Goal: Complete application form

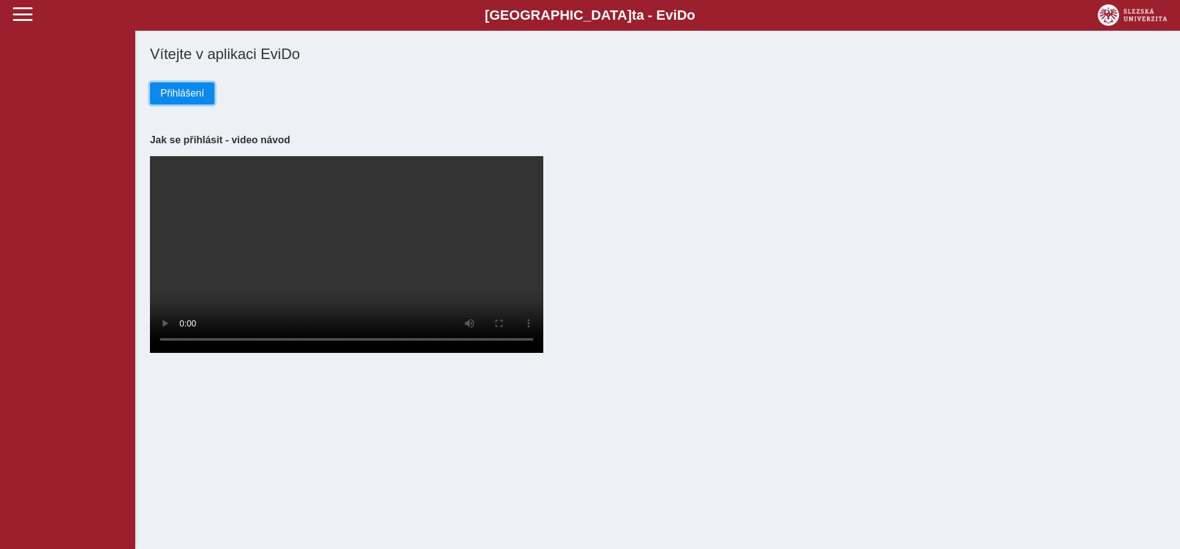
click at [189, 95] on span "Přihlášení" at bounding box center [182, 93] width 44 height 11
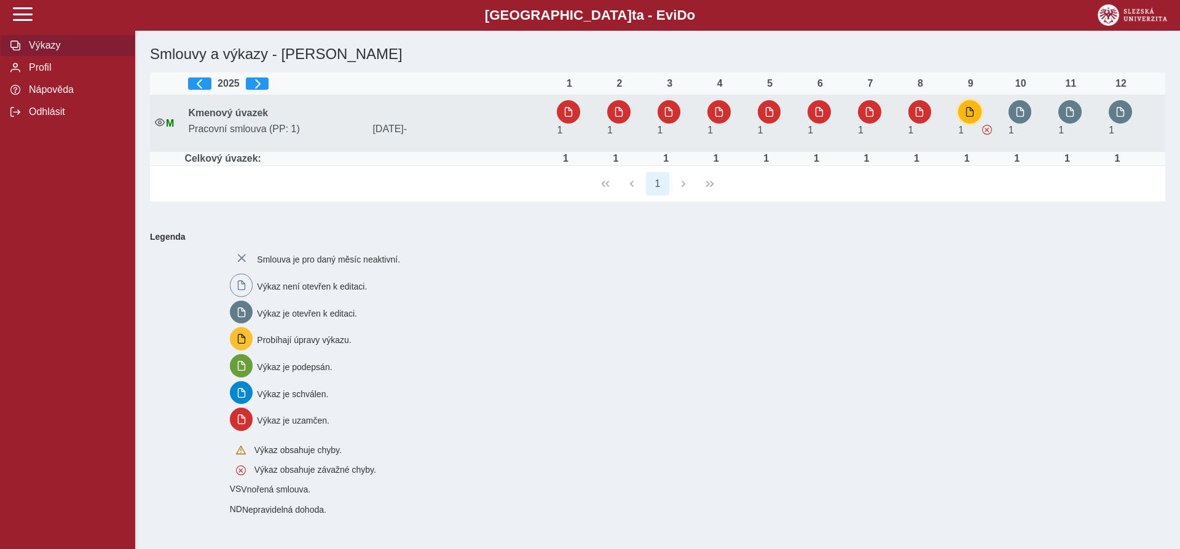
click at [970, 114] on span "button" at bounding box center [970, 112] width 10 height 10
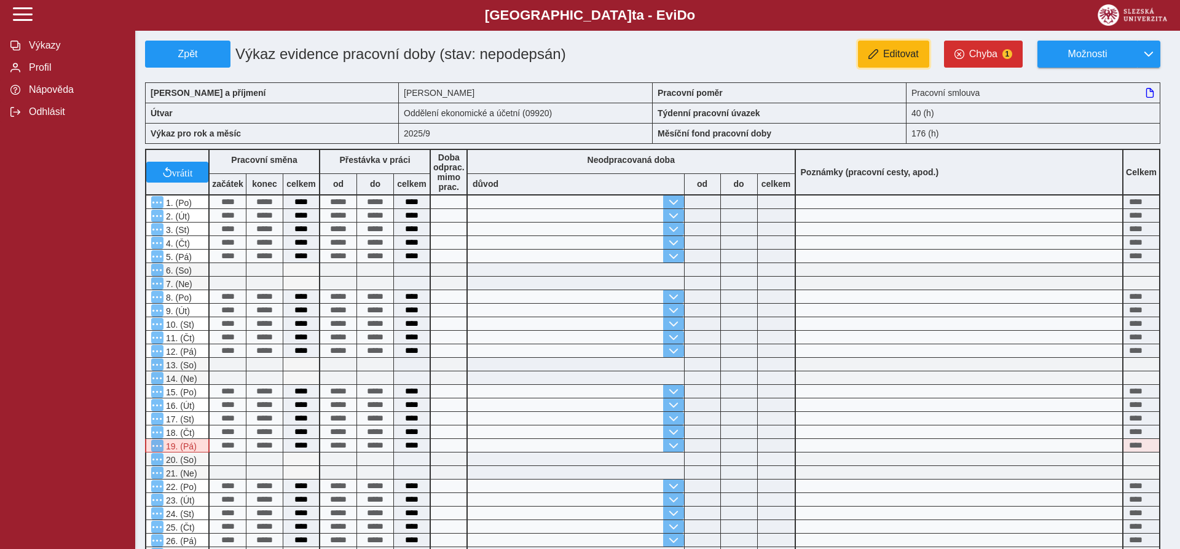
click at [915, 54] on span "Editovat" at bounding box center [901, 54] width 36 height 11
type input "**********"
type input "****"
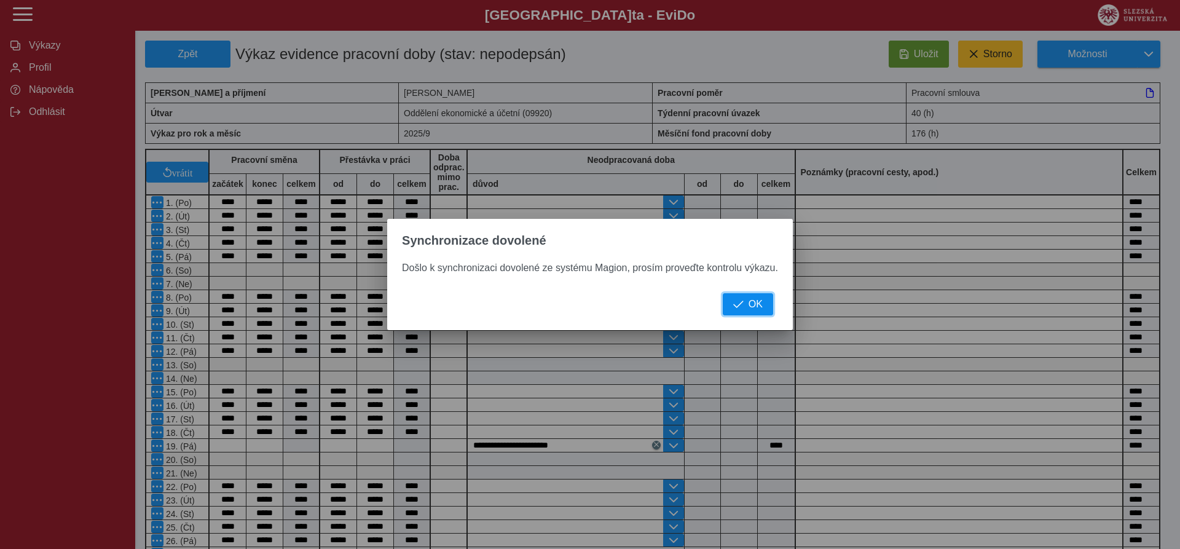
click at [755, 305] on span "OK" at bounding box center [755, 304] width 14 height 11
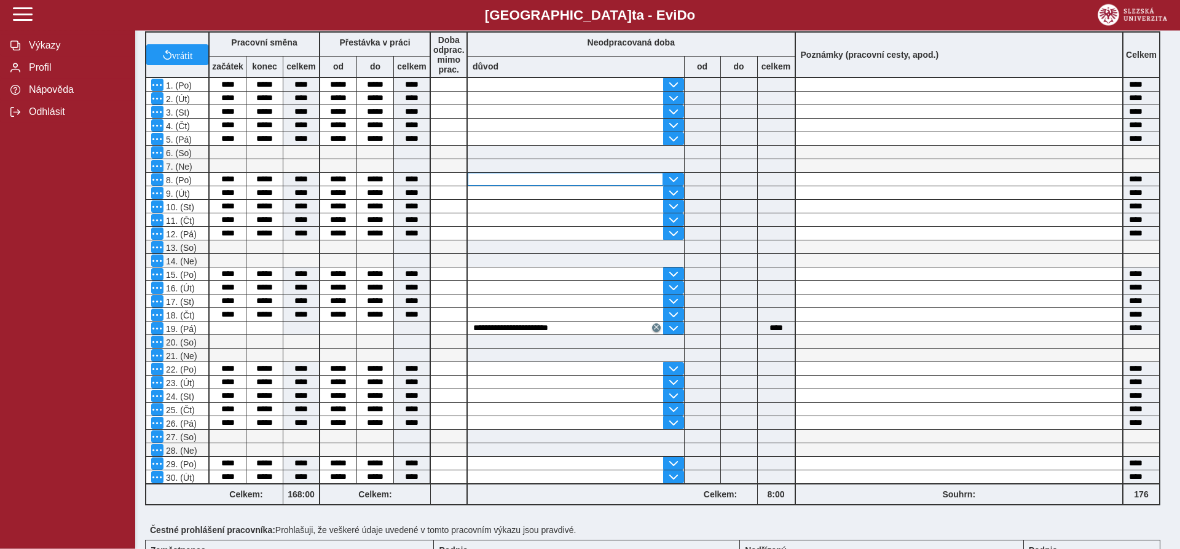
scroll to position [257, 0]
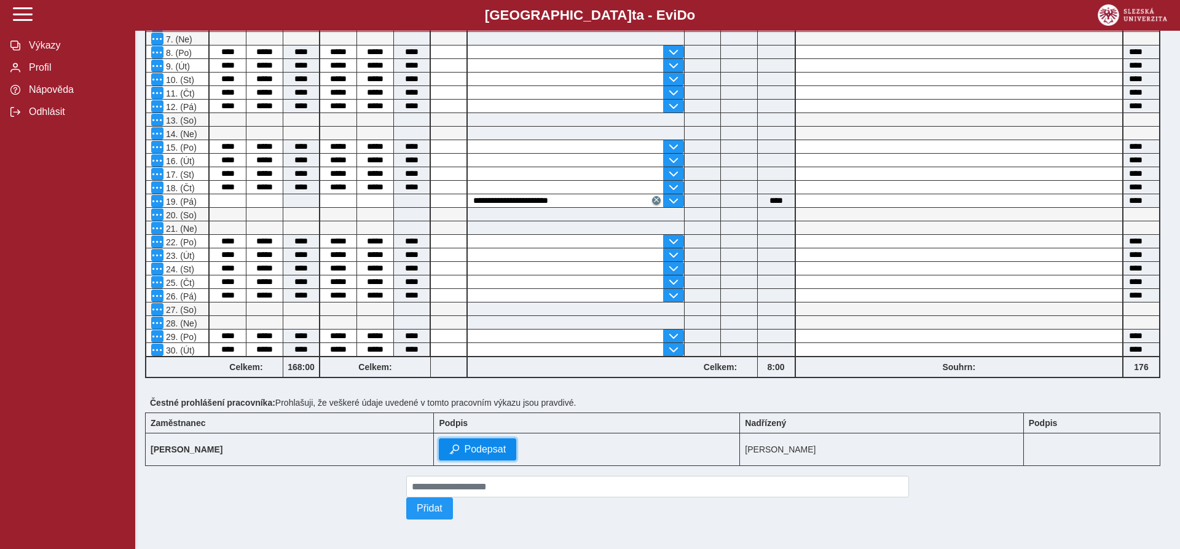
click at [473, 446] on span "Podepsat" at bounding box center [485, 449] width 42 height 11
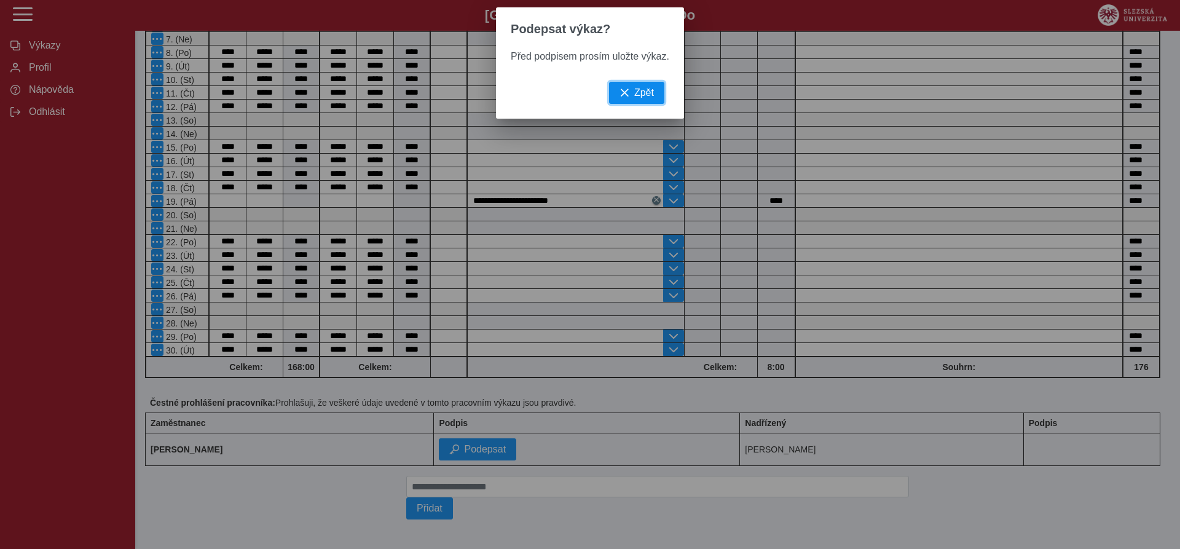
click at [646, 97] on span "Zpět" at bounding box center [644, 92] width 20 height 11
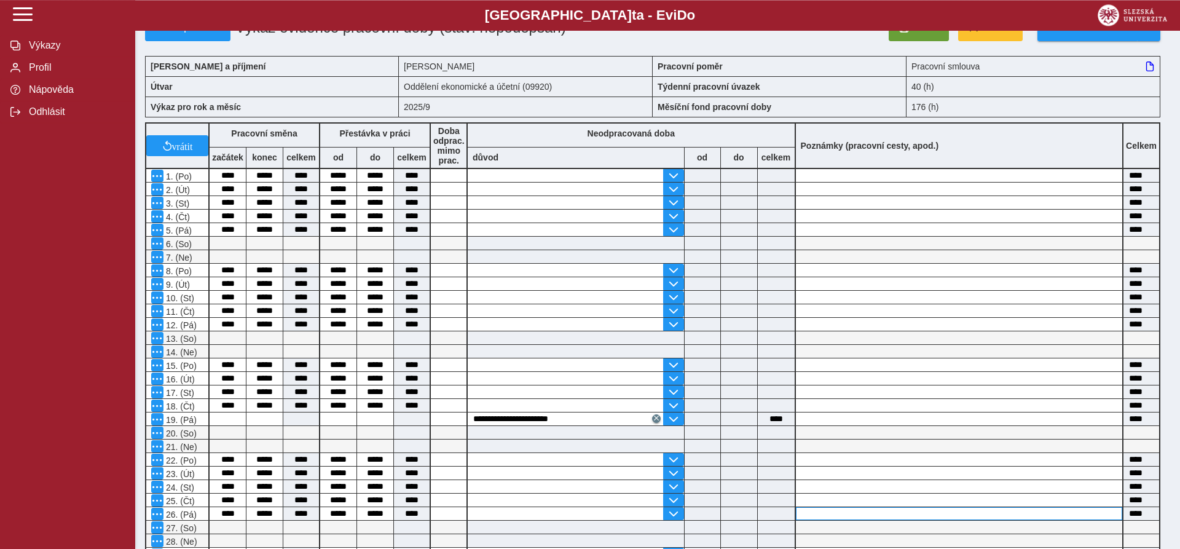
scroll to position [0, 0]
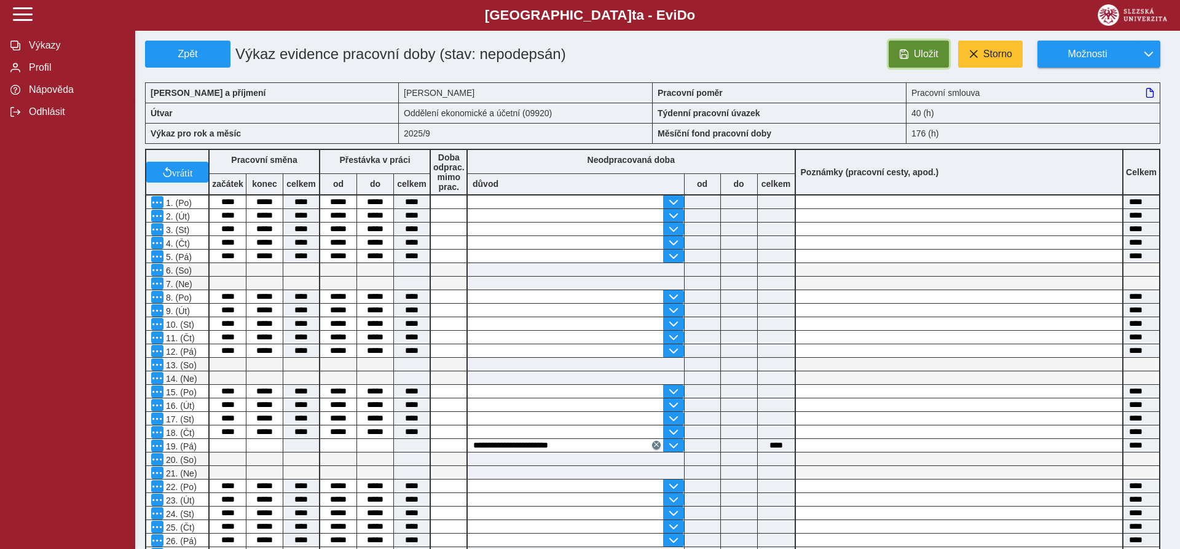
click at [918, 52] on span "Uložit" at bounding box center [926, 54] width 25 height 11
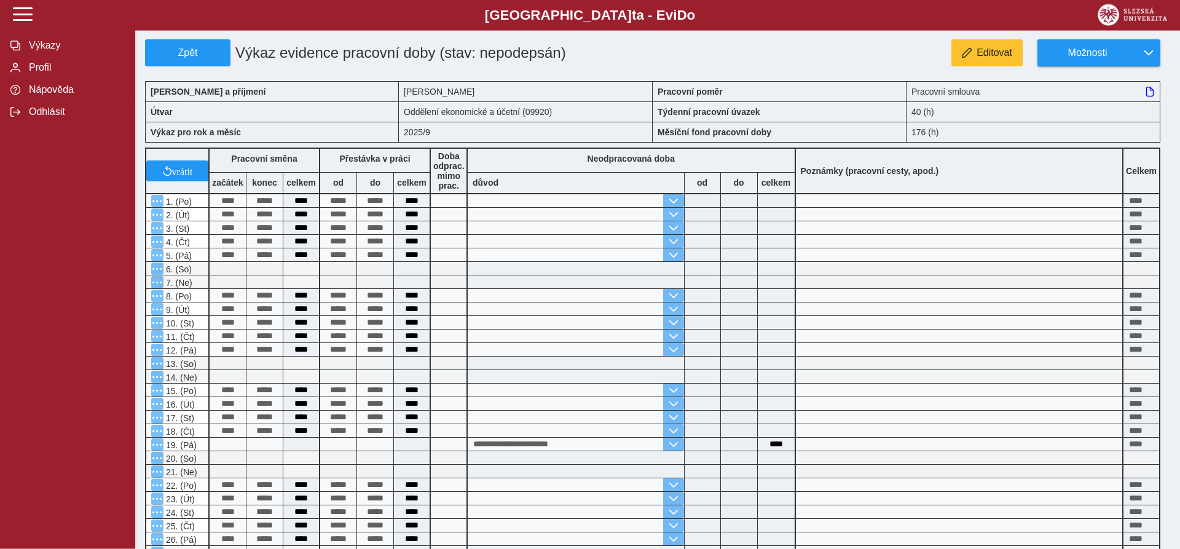
scroll to position [257, 0]
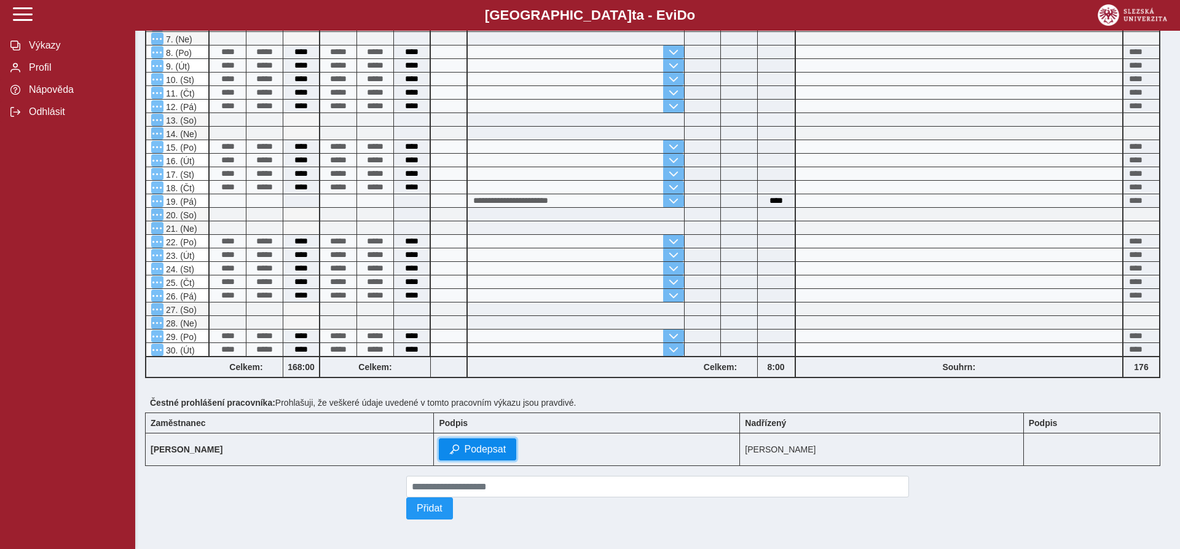
click at [478, 444] on span "Podepsat" at bounding box center [485, 449] width 42 height 11
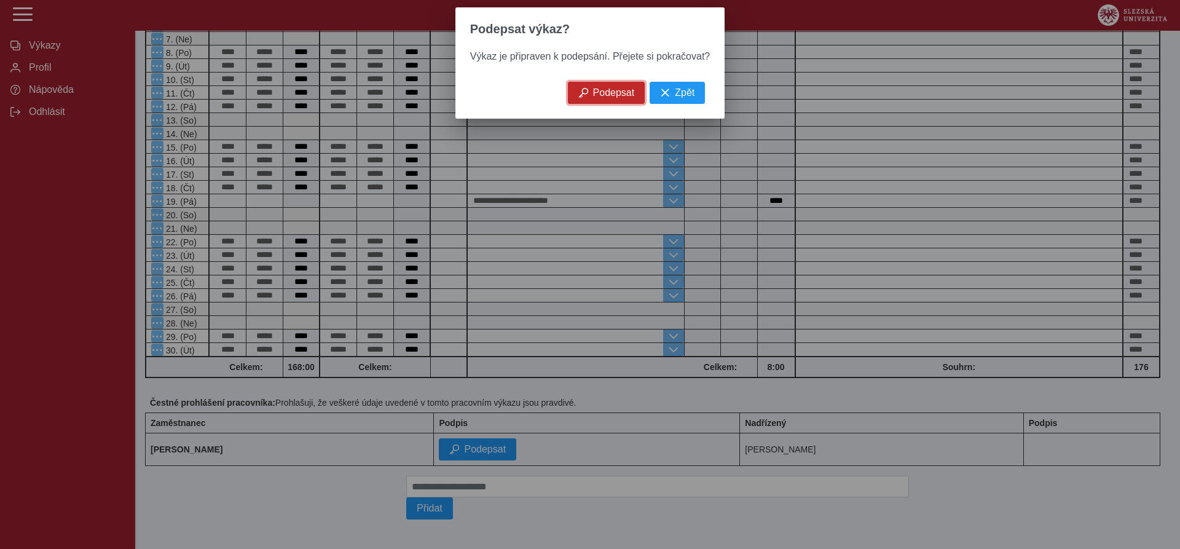
click at [598, 98] on span "Podepsat" at bounding box center [614, 92] width 42 height 11
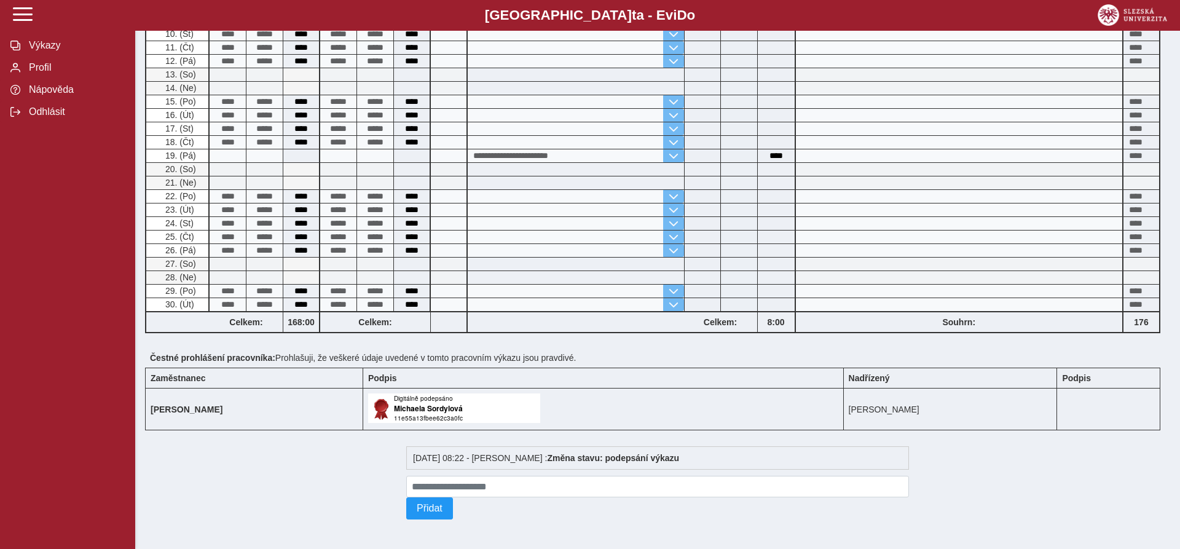
scroll to position [0, 0]
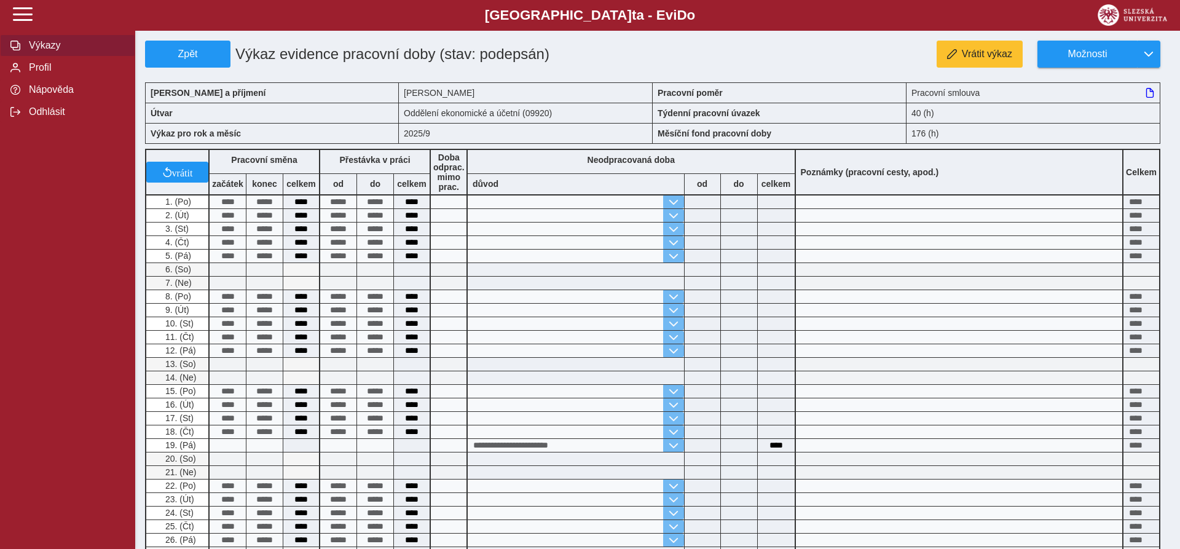
click at [44, 51] on span "Výkazy" at bounding box center [75, 45] width 100 height 11
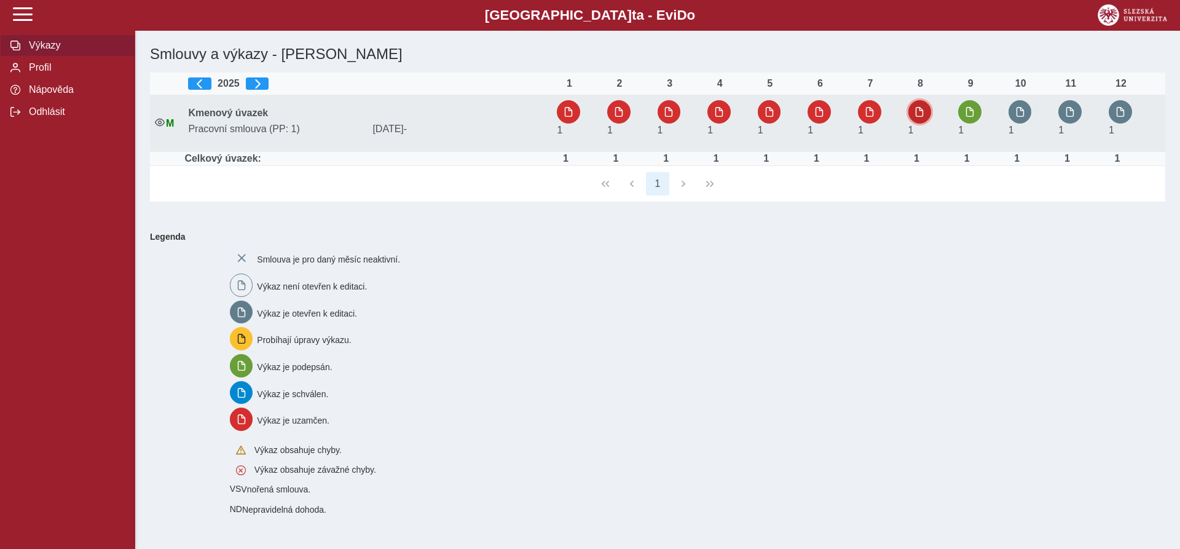
click at [917, 109] on span "button" at bounding box center [919, 112] width 10 height 10
